Goal: Task Accomplishment & Management: Use online tool/utility

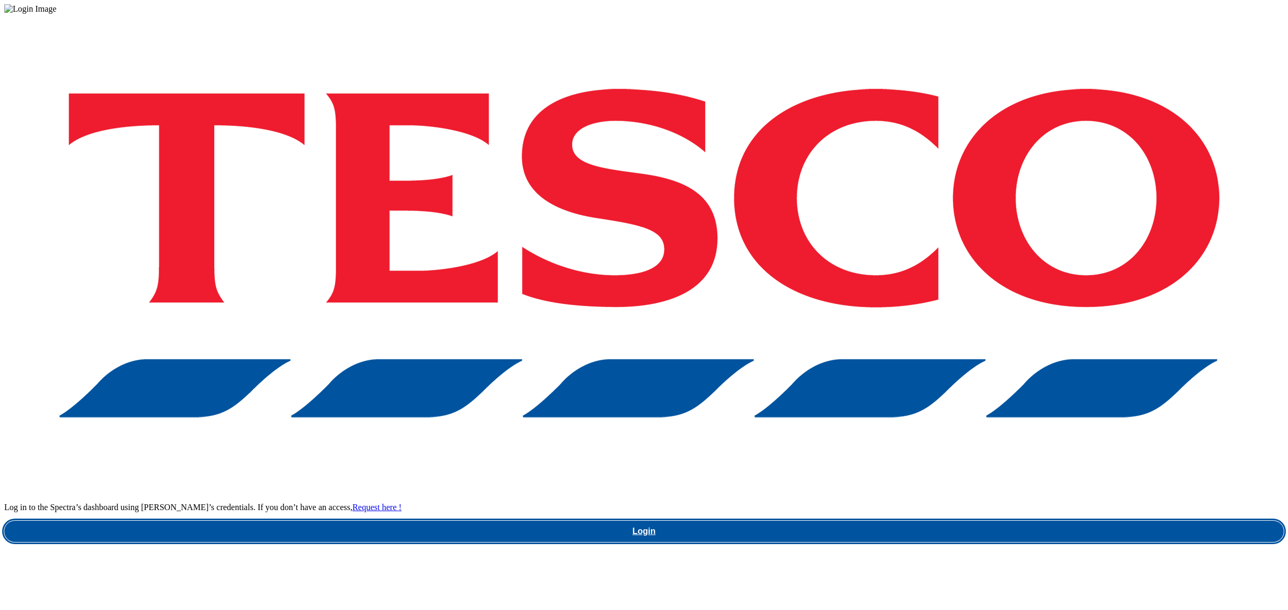
click at [967, 521] on link "Login" at bounding box center [643, 531] width 1279 height 21
click at [964, 521] on link "Login" at bounding box center [643, 531] width 1279 height 21
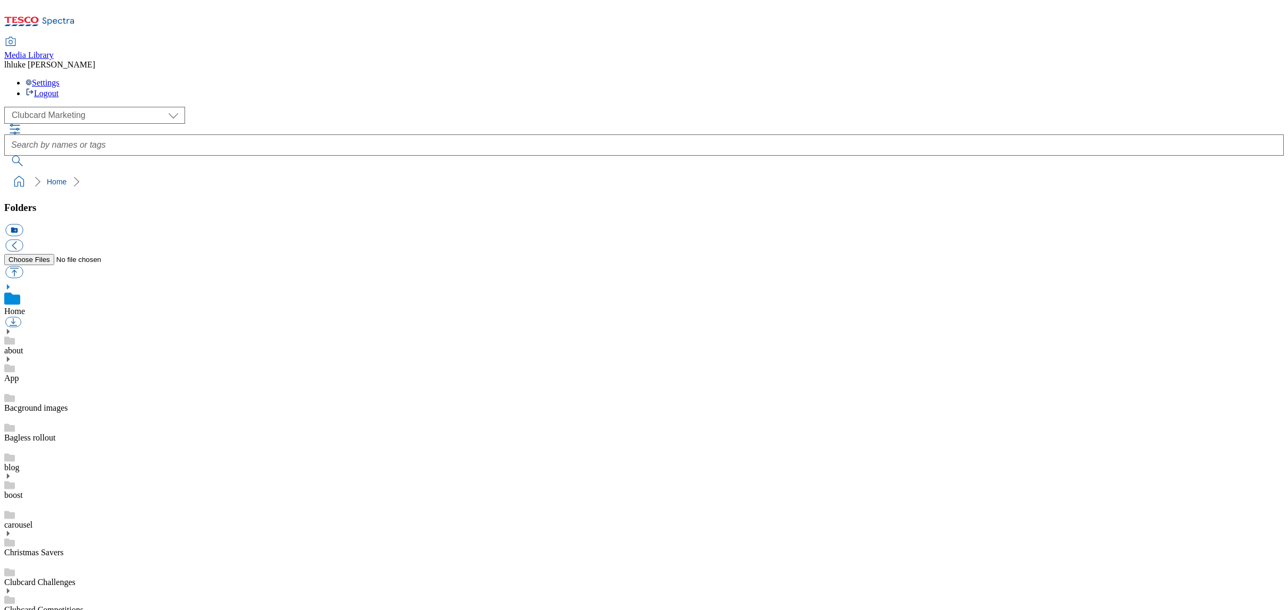
scroll to position [1, 0]
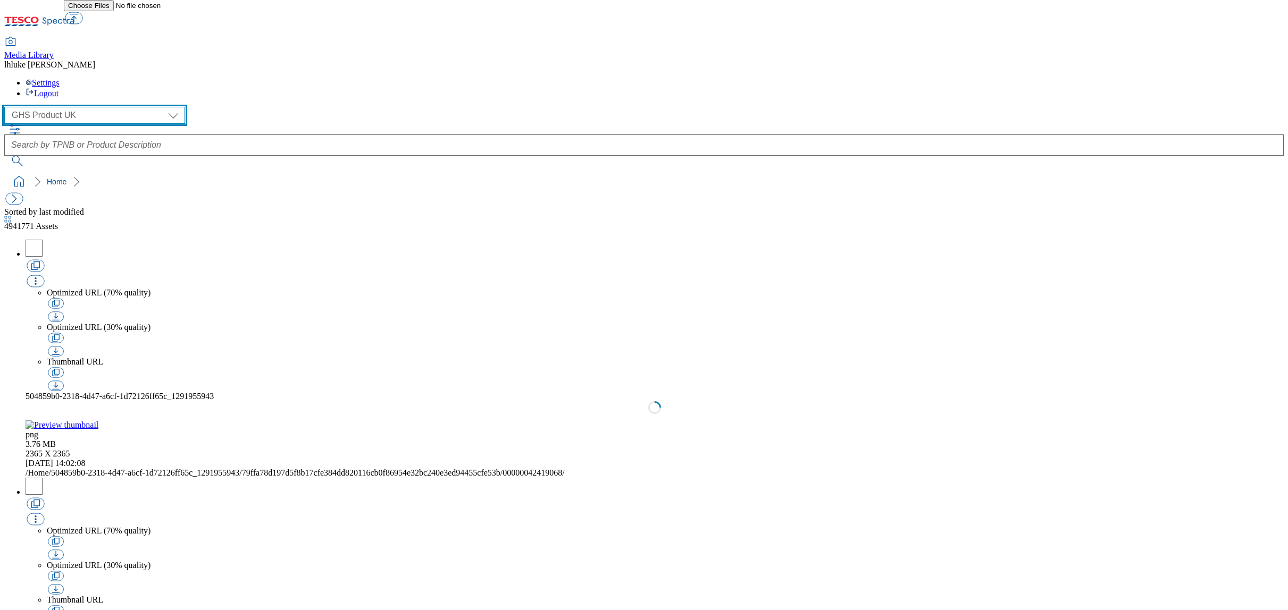
select select "flare-ghs-mktg"
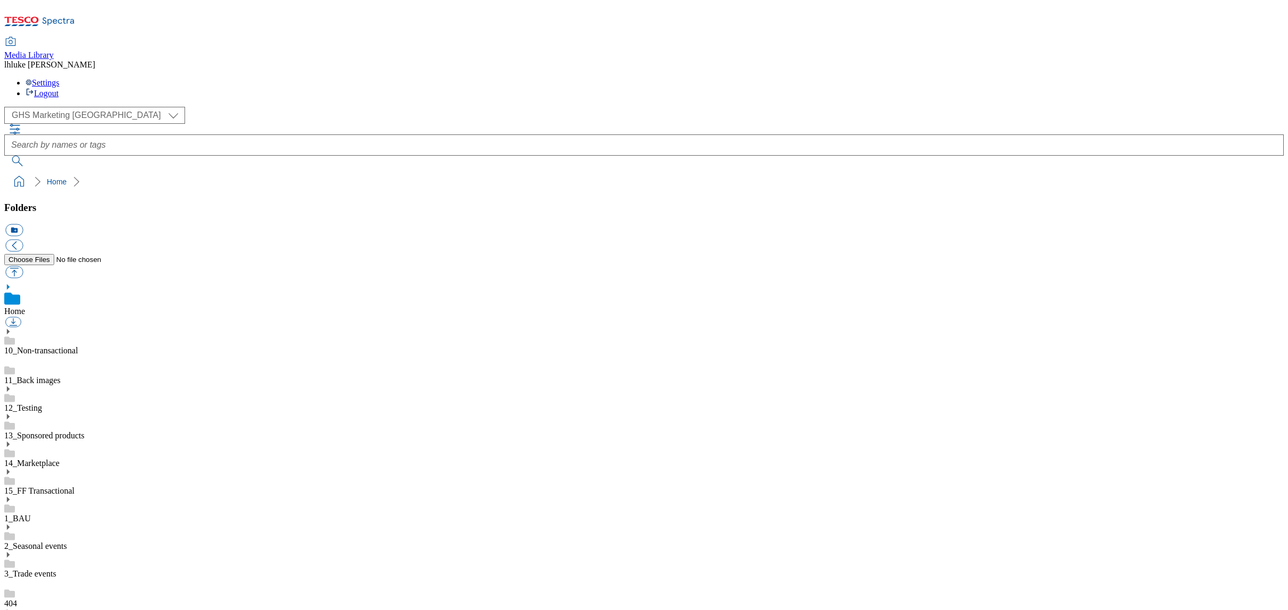
click at [34, 610] on link "4_Zones" at bounding box center [18, 619] width 29 height 9
click at [56, 558] on link "3_Trade events" at bounding box center [30, 562] width 52 height 9
drag, startPoint x: 25, startPoint y: 315, endPoint x: 27, endPoint y: 322, distance: 6.7
click at [10, 541] on use at bounding box center [8, 543] width 3 height 5
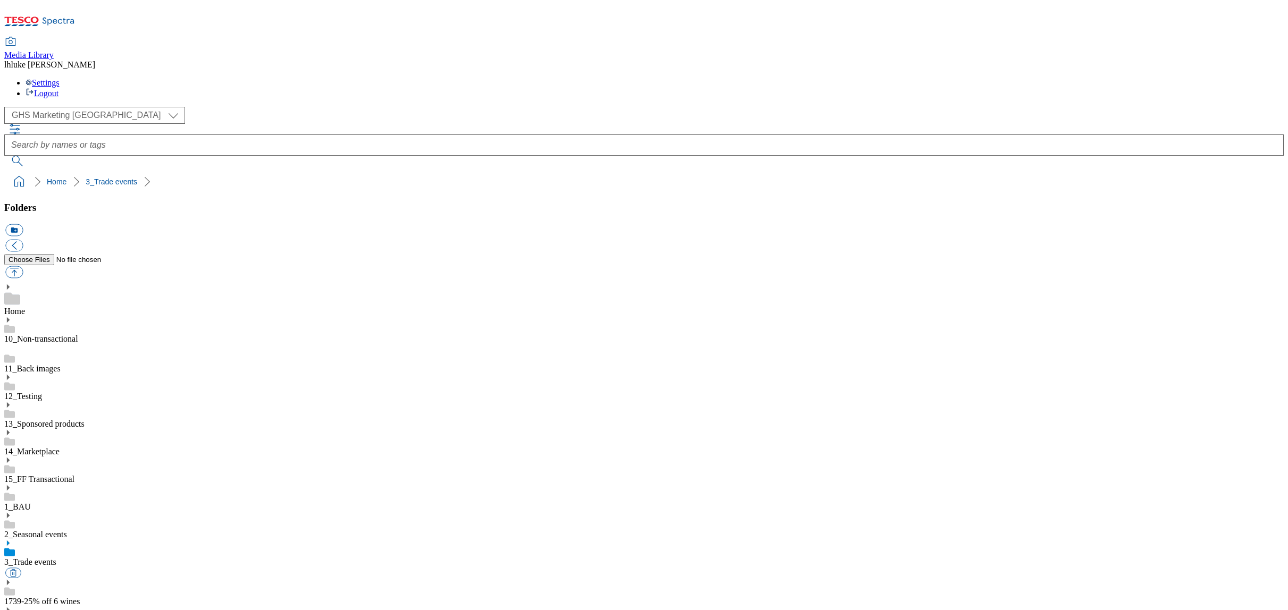
scroll to position [36, 0]
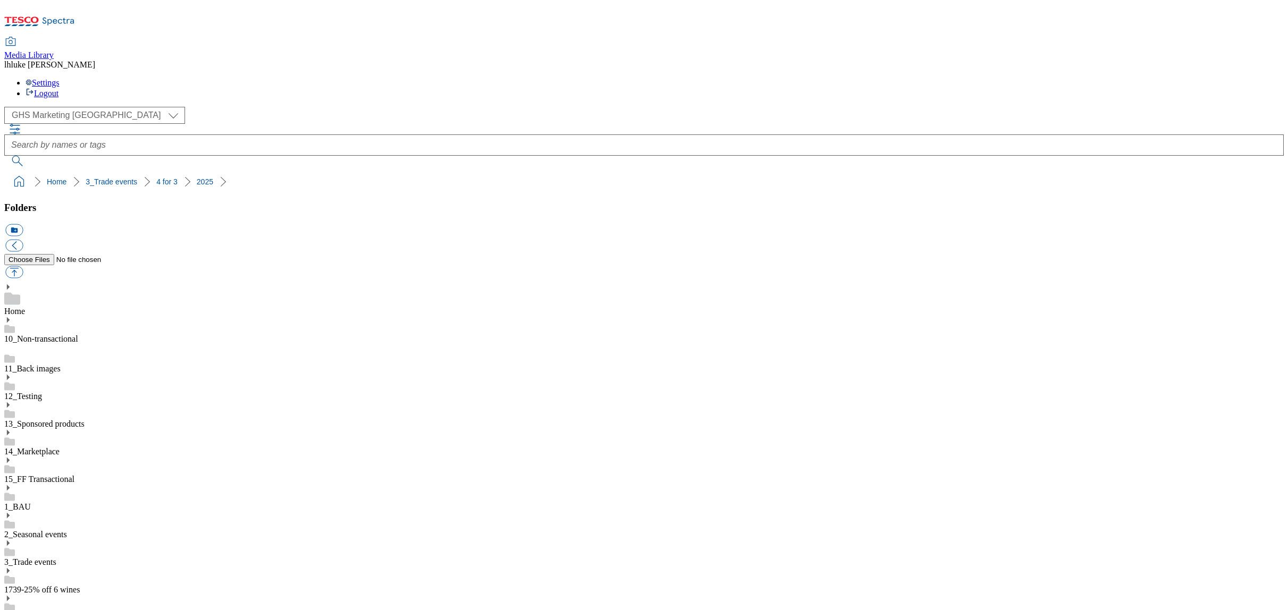
click at [23, 266] on button "button" at bounding box center [14, 272] width 18 height 12
type input "C:\fakepath\2532-GHS-Buylist-Header-1390x392-4for3.jpg"
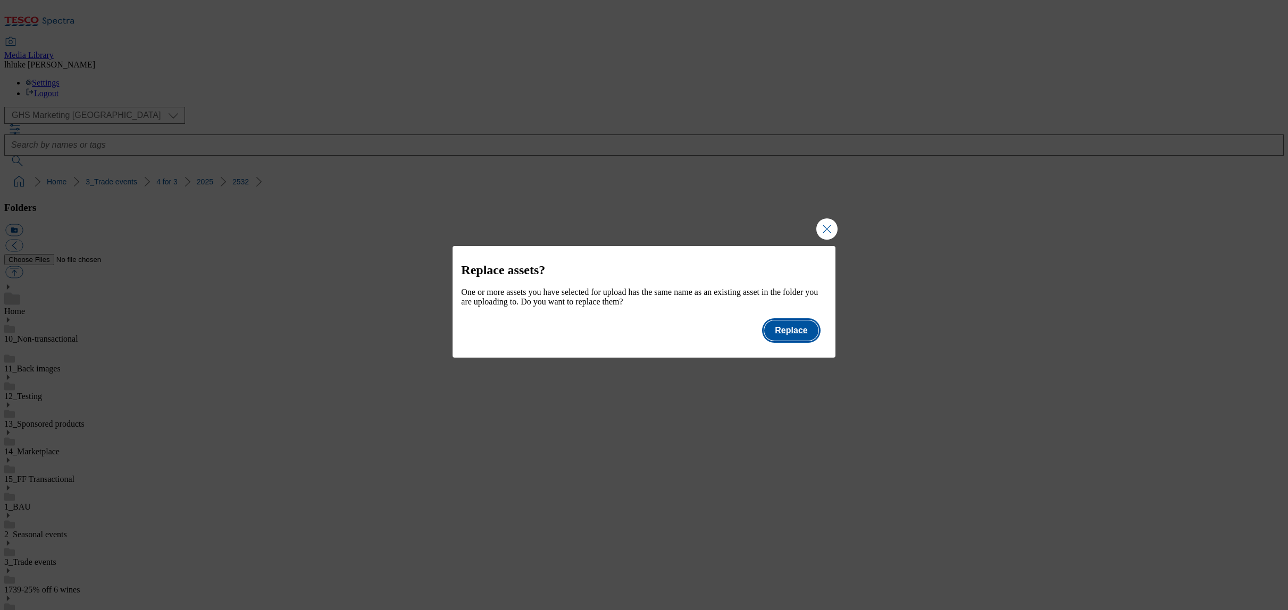
click at [782, 336] on button "Replace" at bounding box center [791, 331] width 54 height 20
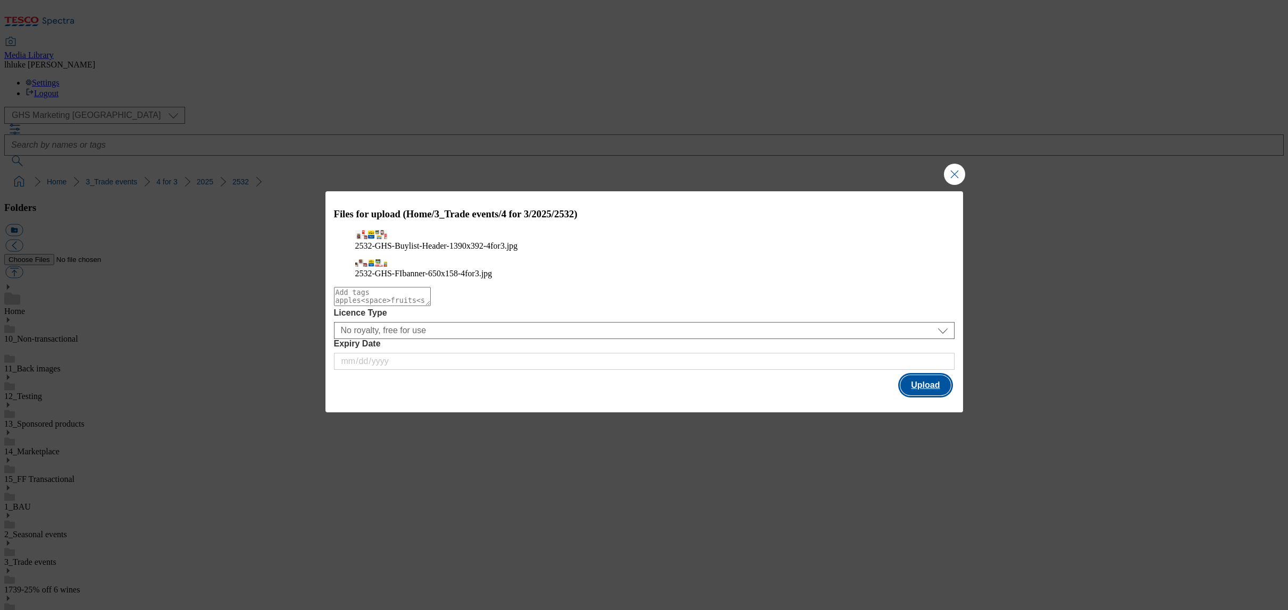
click at [938, 391] on button "Upload" at bounding box center [925, 385] width 50 height 20
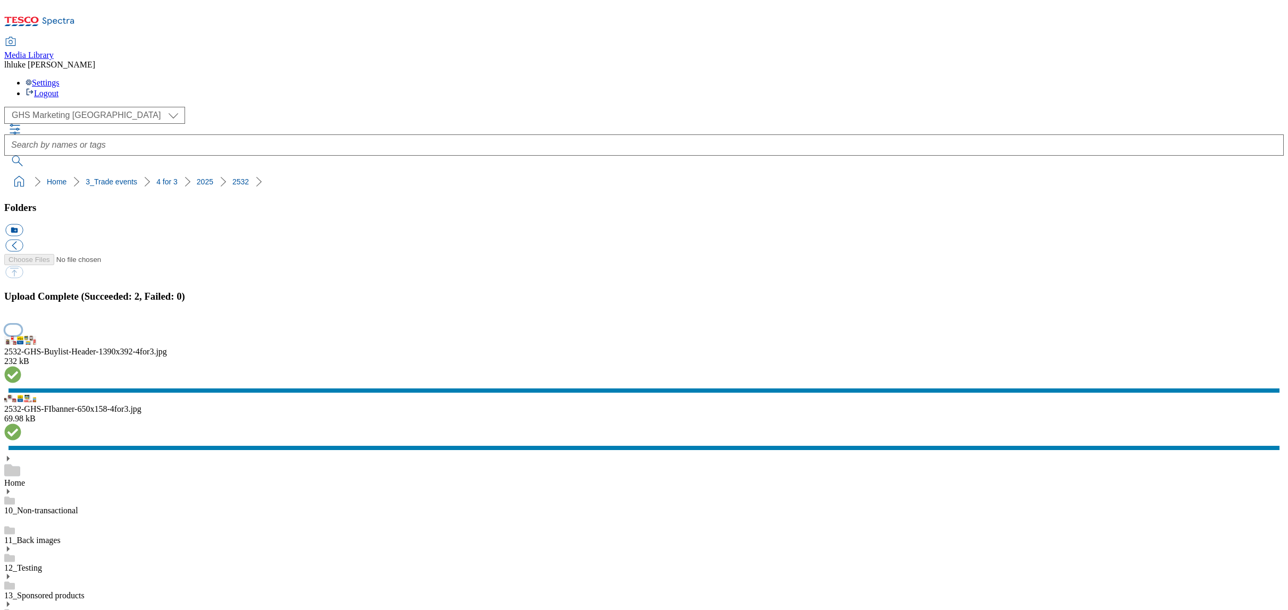
click at [21, 335] on button "button" at bounding box center [13, 330] width 16 height 10
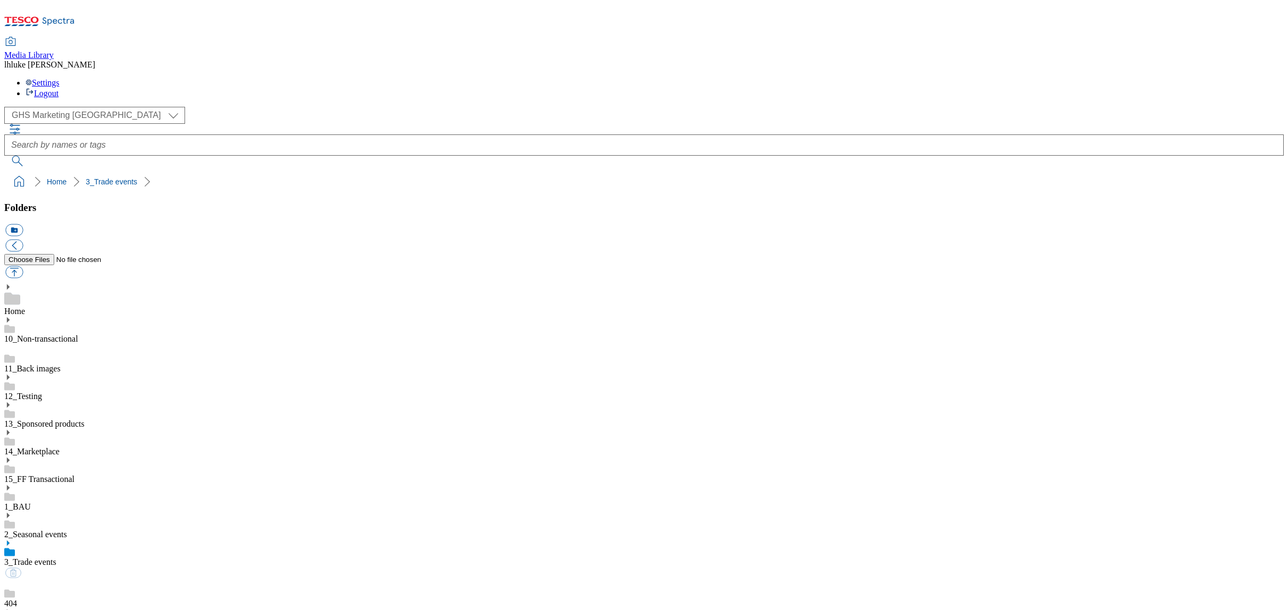
select select "flare-ghs-mktg"
